Goal: Information Seeking & Learning: Learn about a topic

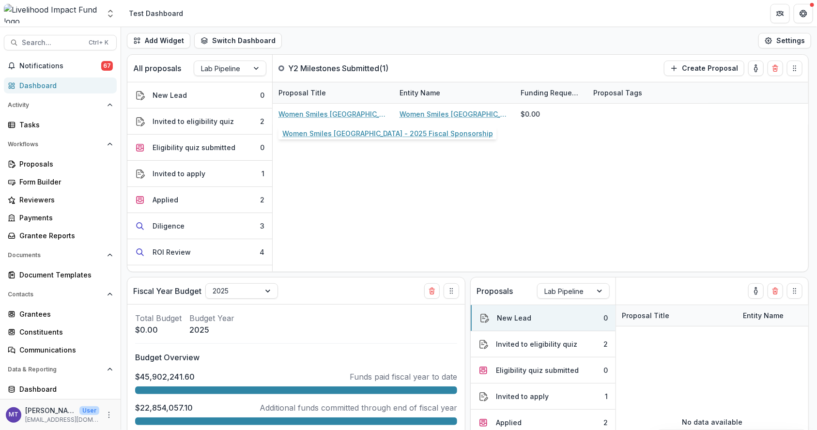
scroll to position [436, 0]
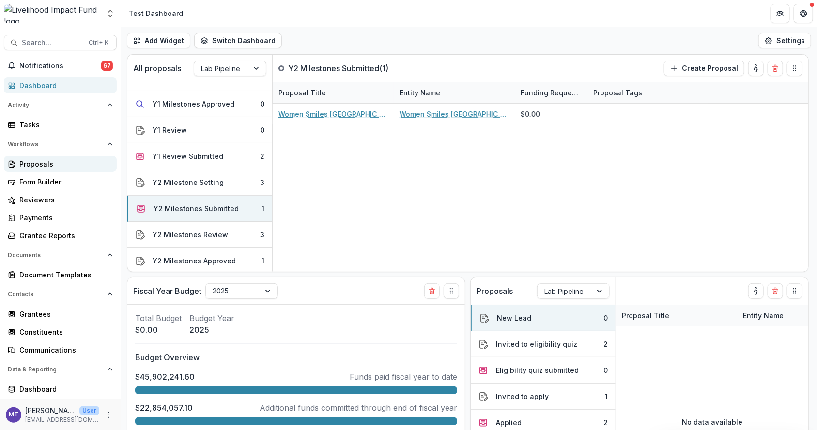
click at [29, 162] on div "Proposals" at bounding box center [64, 164] width 90 height 10
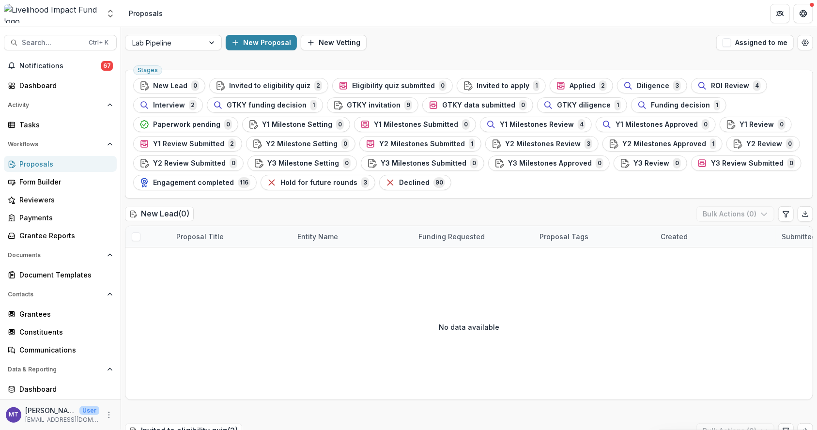
click at [389, 101] on span "GTKY invitation" at bounding box center [374, 105] width 54 height 8
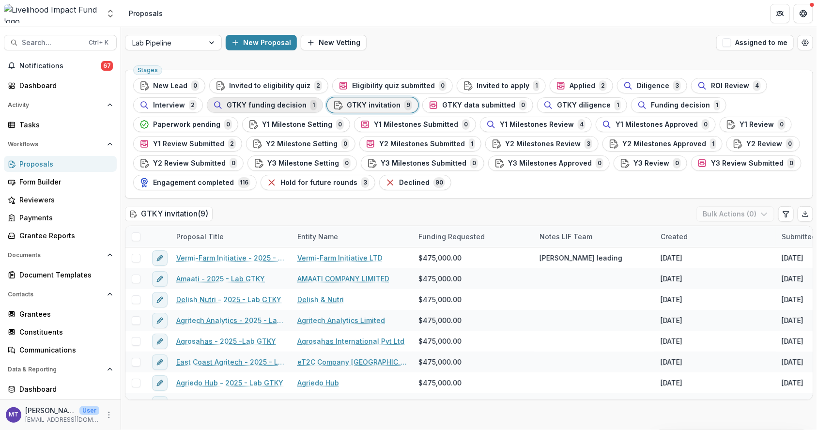
click at [243, 108] on div "GTKY funding decision 1" at bounding box center [265, 105] width 104 height 11
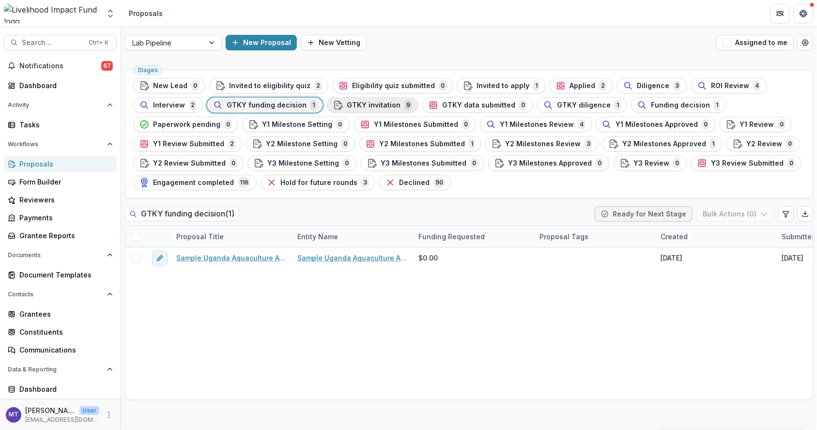
click at [382, 97] on button "GTKY invitation 9" at bounding box center [373, 105] width 92 height 16
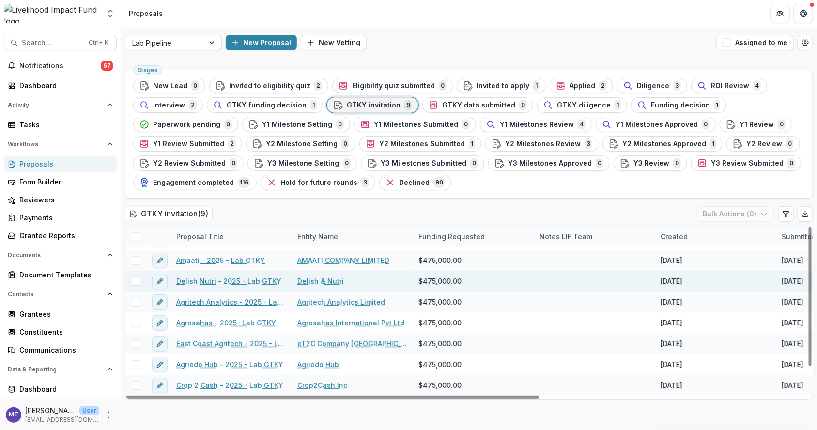
scroll to position [35, 0]
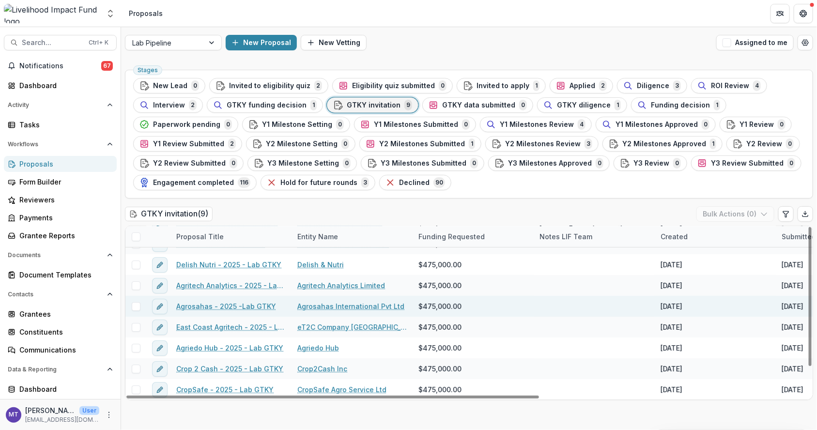
drag, startPoint x: 228, startPoint y: 306, endPoint x: 381, endPoint y: 305, distance: 152.6
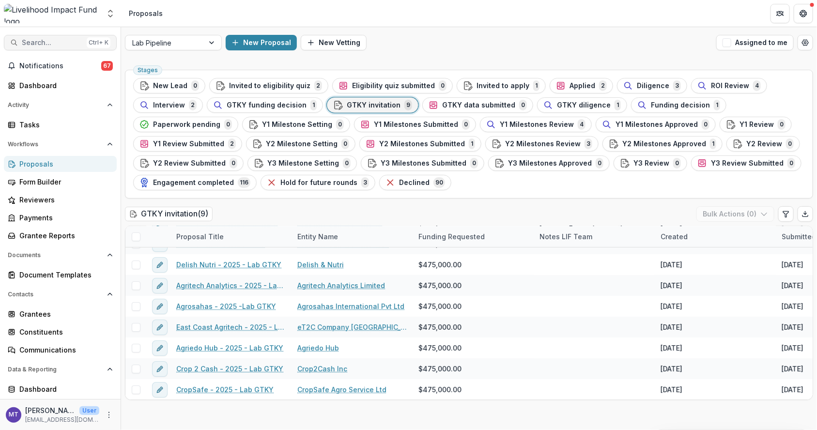
click at [71, 39] on span "Search..." at bounding box center [52, 43] width 61 height 8
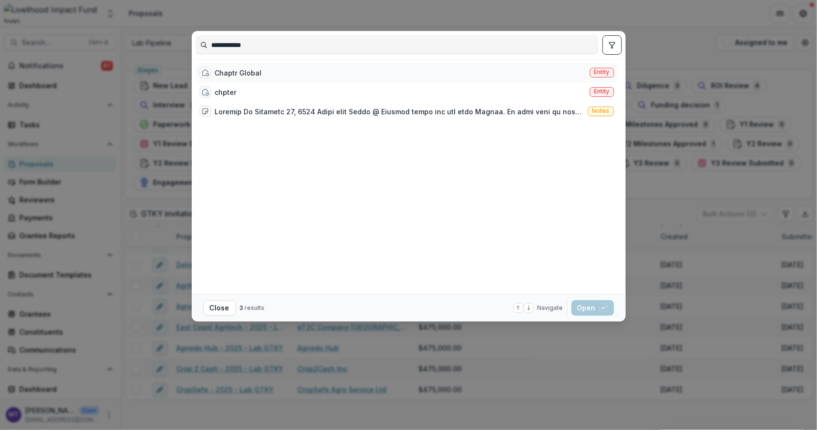
type input "**********"
click at [245, 74] on div "Chaptr Global" at bounding box center [238, 73] width 47 height 10
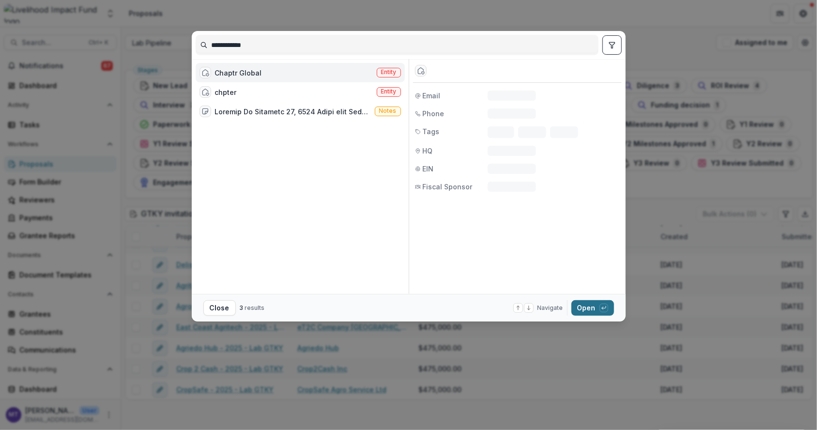
click at [590, 309] on button "Open with enter key" at bounding box center [593, 308] width 43 height 16
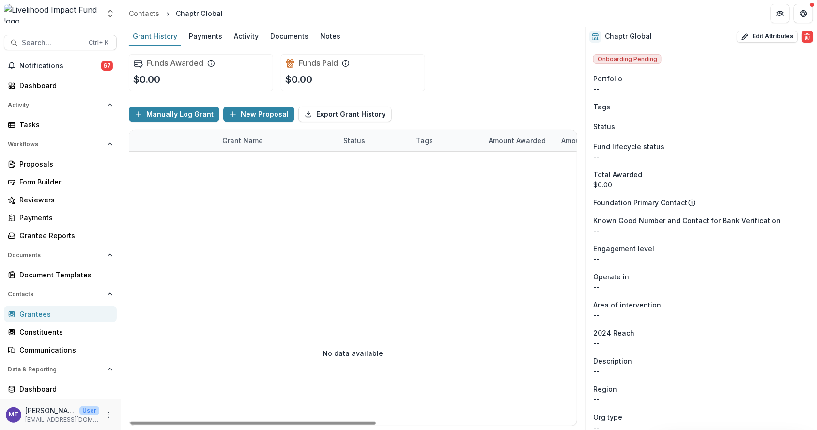
click at [396, 190] on div at bounding box center [536, 216] width 814 height 129
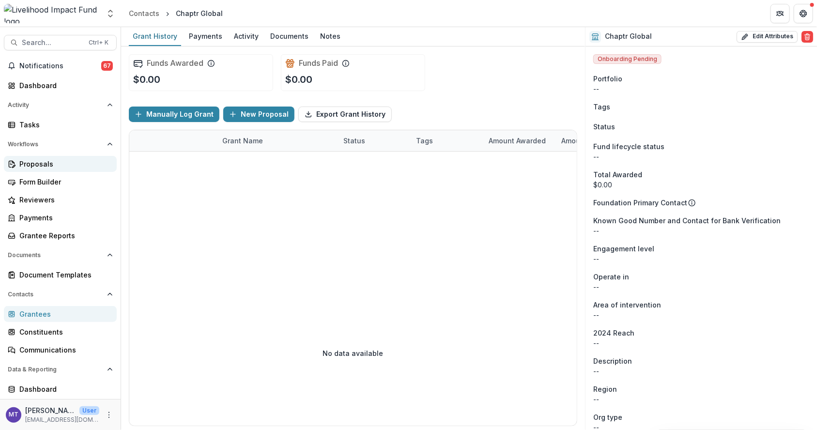
click at [39, 162] on div "Proposals" at bounding box center [64, 164] width 90 height 10
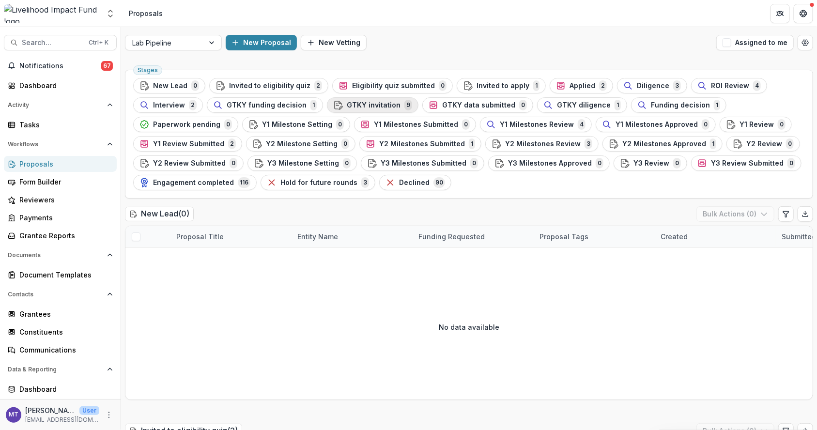
click at [381, 106] on span "GTKY invitation" at bounding box center [374, 105] width 54 height 8
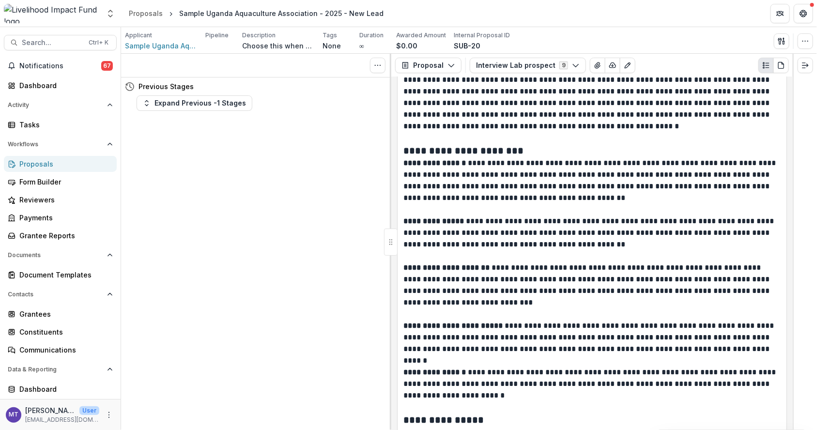
scroll to position [218, 0]
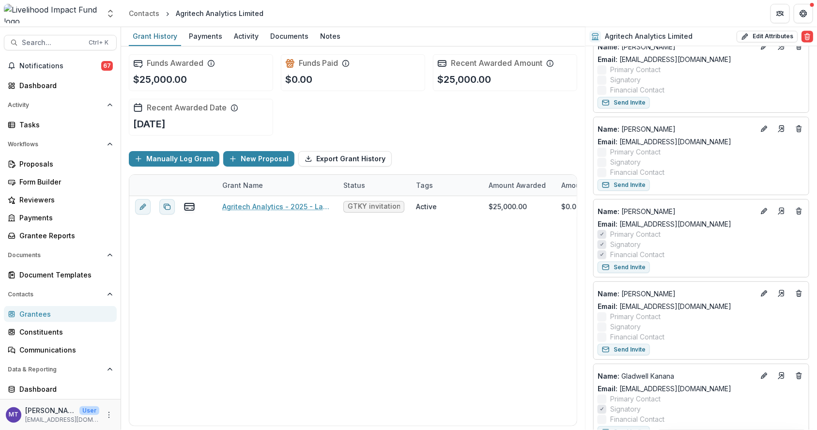
scroll to position [682, 0]
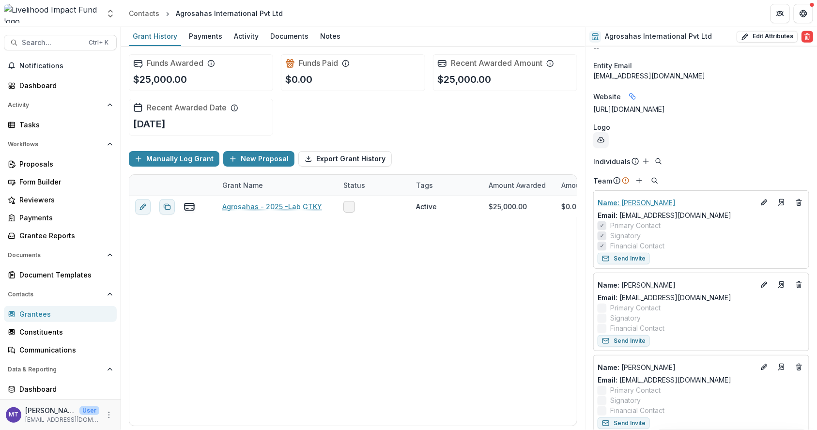
scroll to position [416, 0]
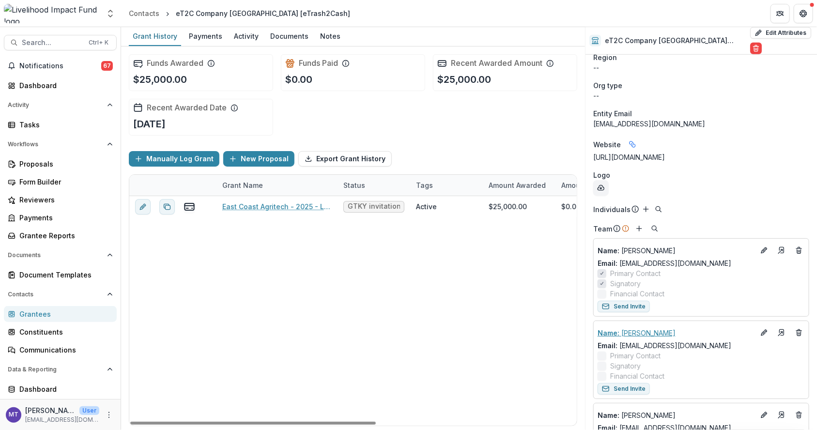
scroll to position [363, 0]
